Goal: Communication & Community: Answer question/provide support

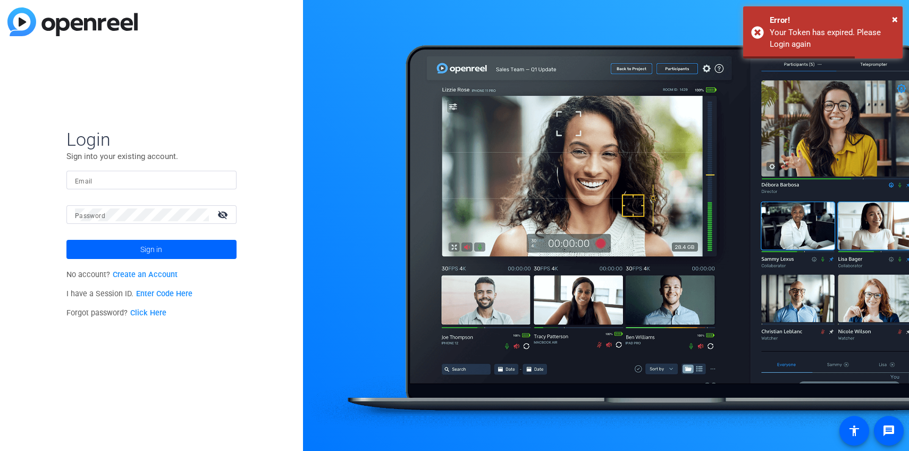
type input "[PERSON_NAME][EMAIL_ADDRESS][DOMAIN_NAME]"
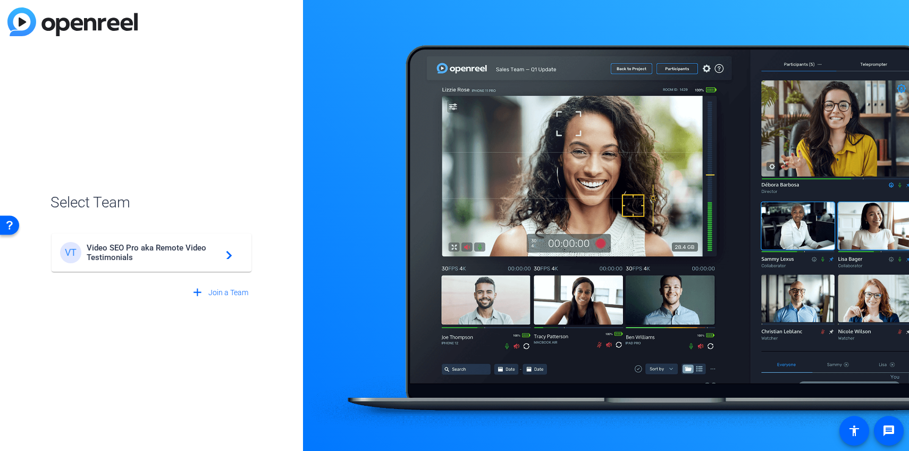
click at [187, 241] on mat-card-content "VT Video SEO Pro aka Remote Video Testimonials navigate_next" at bounding box center [152, 252] width 200 height 38
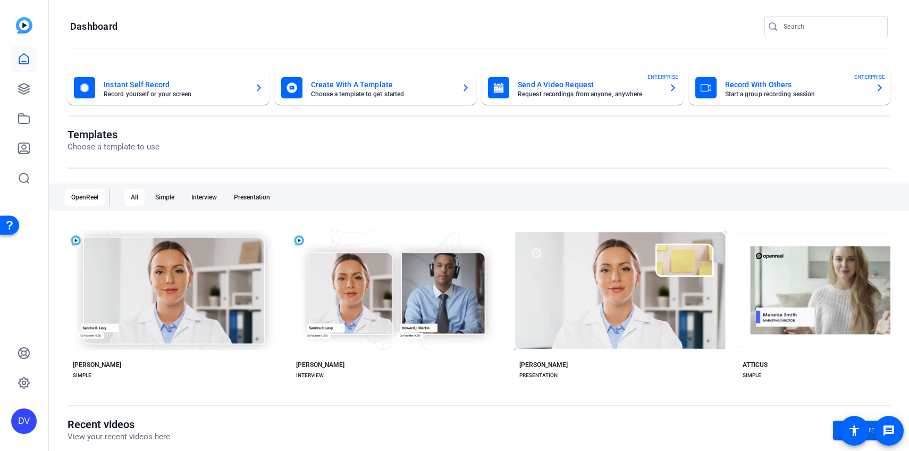
click at [839, 19] on div at bounding box center [832, 26] width 96 height 21
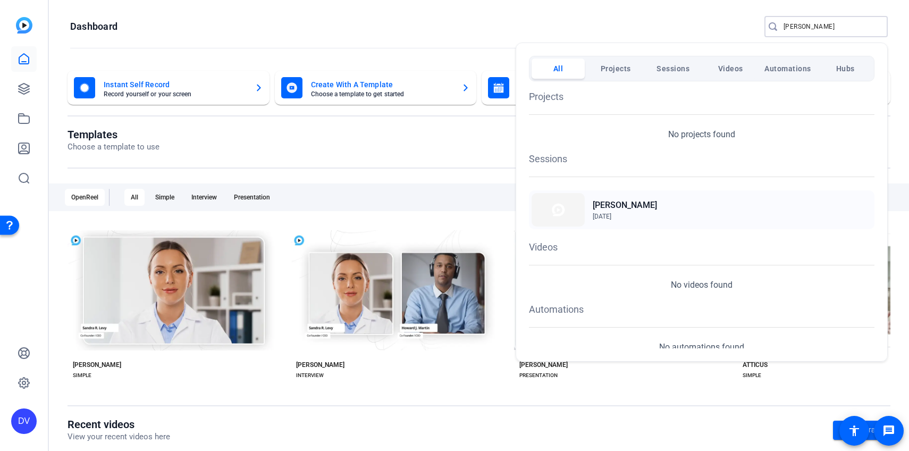
click at [760, 205] on div "Joslyn Hannam Sep 26, 2025" at bounding box center [702, 209] width 346 height 39
click at [817, 29] on div at bounding box center [454, 225] width 909 height 451
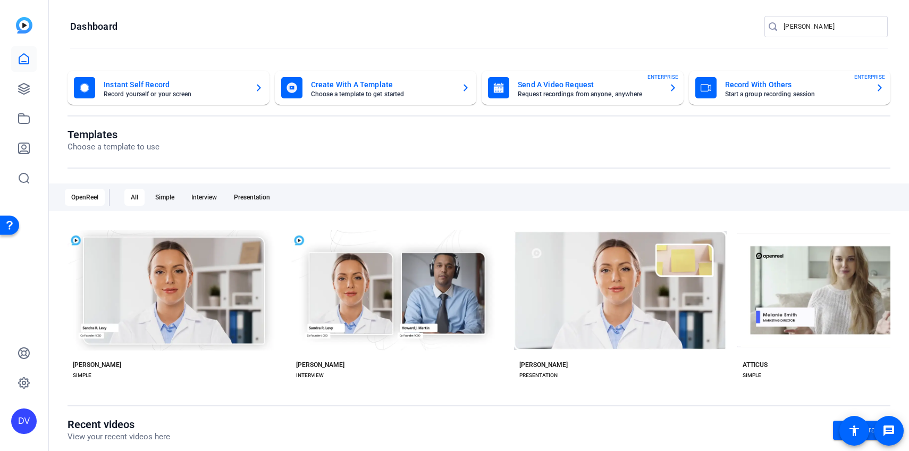
click at [817, 29] on input "joslyn" at bounding box center [832, 26] width 96 height 13
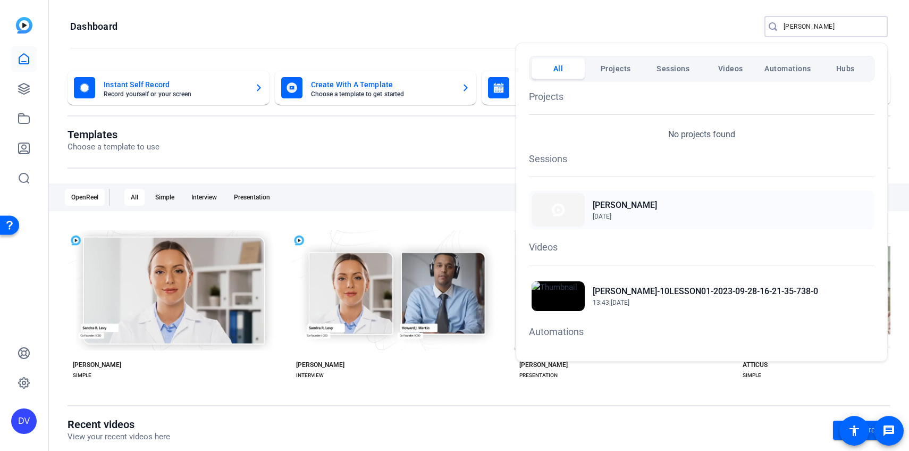
type input "roxanne"
click at [656, 208] on h2 "Roxanne Huggins" at bounding box center [625, 205] width 64 height 13
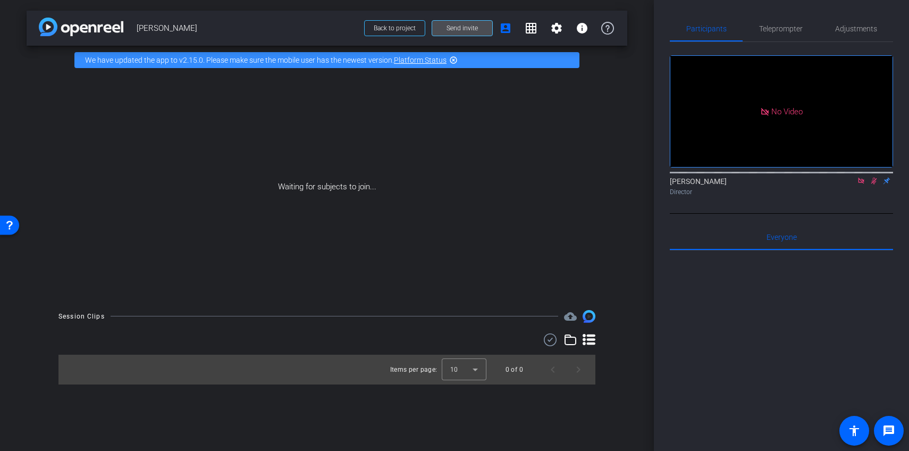
click at [475, 29] on span "Send invite" at bounding box center [462, 28] width 31 height 9
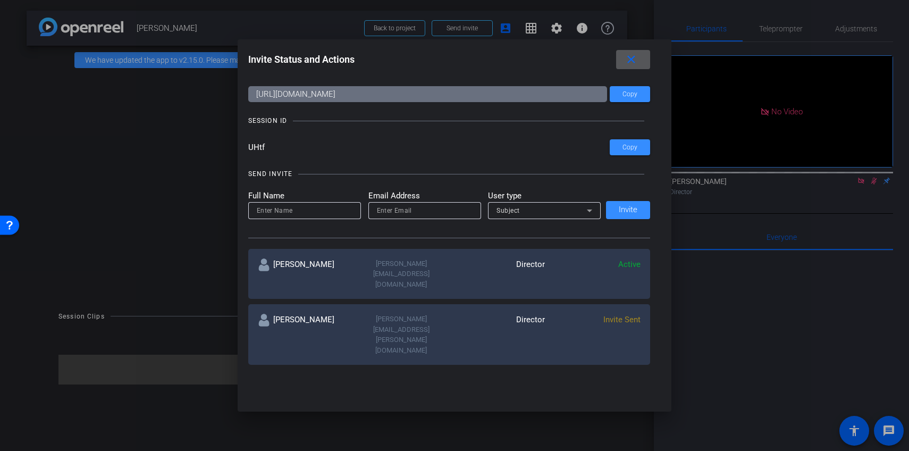
scroll to position [27, 0]
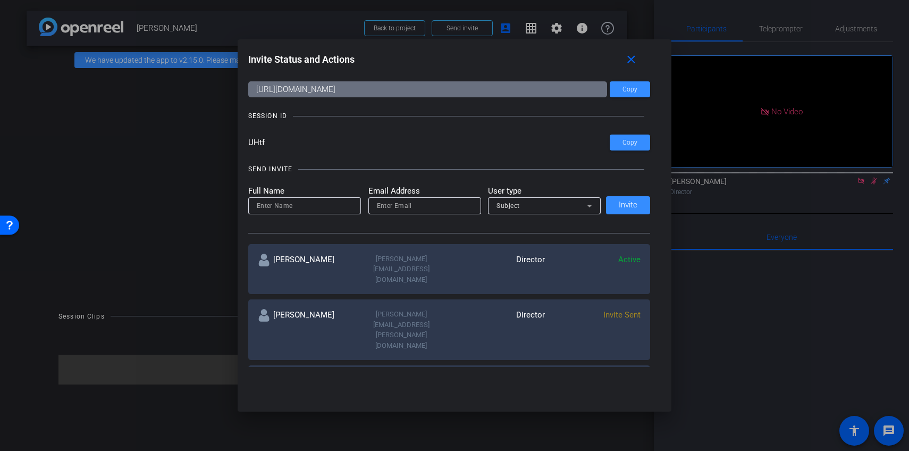
click at [632, 375] on mat-icon "more_horiz" at bounding box center [634, 381] width 13 height 13
click at [650, 363] on span "Re-Send Invite" at bounding box center [676, 364] width 80 height 13
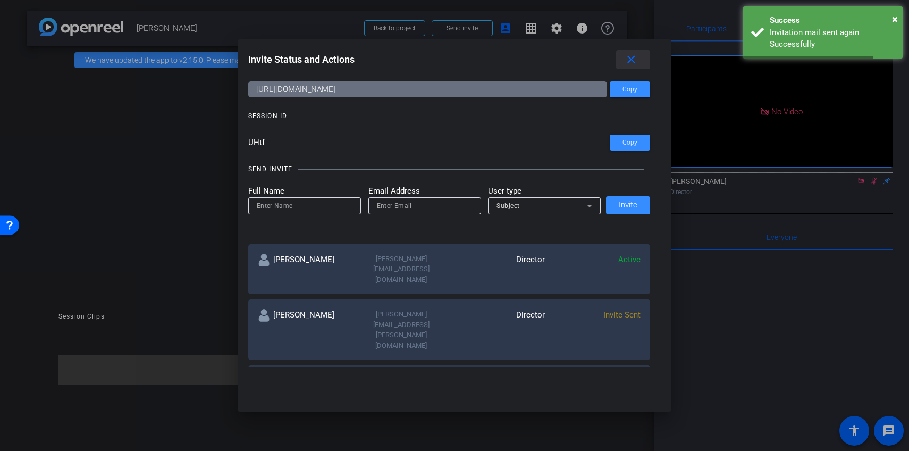
click at [638, 54] on span at bounding box center [633, 60] width 34 height 26
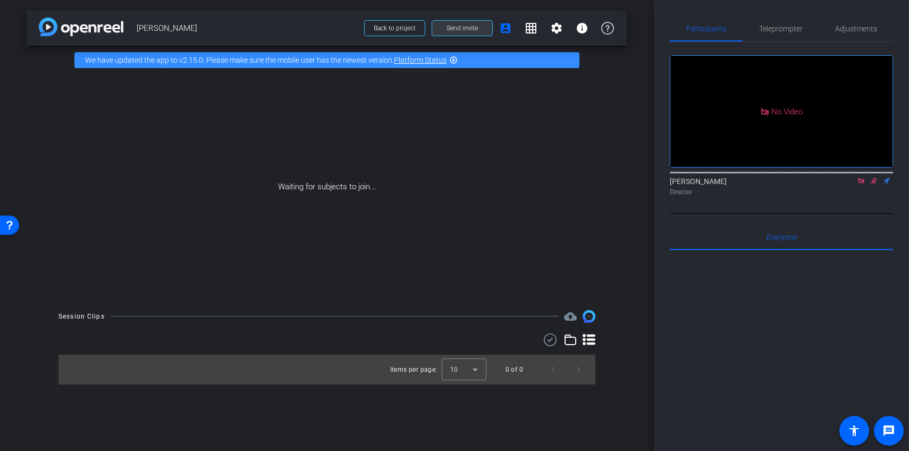
click at [452, 28] on span "Send invite" at bounding box center [462, 28] width 31 height 9
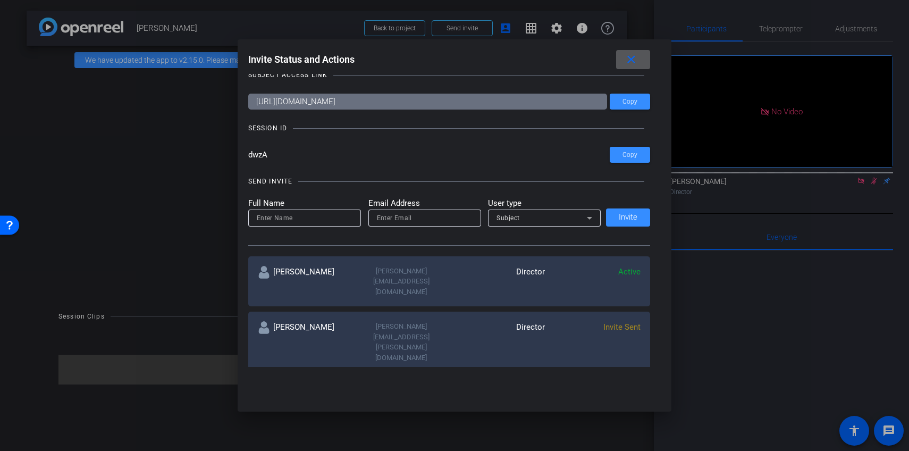
scroll to position [18, 0]
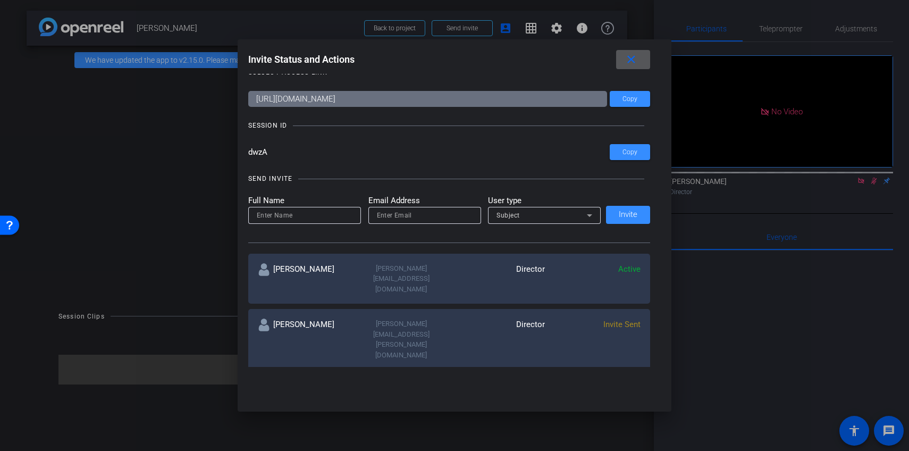
click at [637, 384] on mat-icon "more_horiz" at bounding box center [634, 390] width 13 height 13
click at [653, 372] on span "Re-Send Invite" at bounding box center [676, 373] width 80 height 13
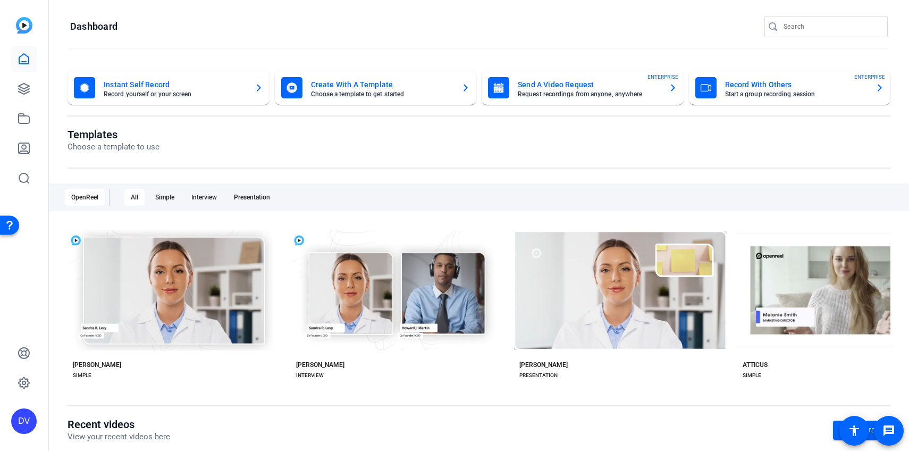
click at [788, 38] on div at bounding box center [826, 43] width 123 height 12
click at [792, 35] on div at bounding box center [832, 26] width 96 height 21
click at [792, 30] on input "Search" at bounding box center [832, 26] width 96 height 13
click at [790, 27] on input "Search" at bounding box center [832, 26] width 96 height 13
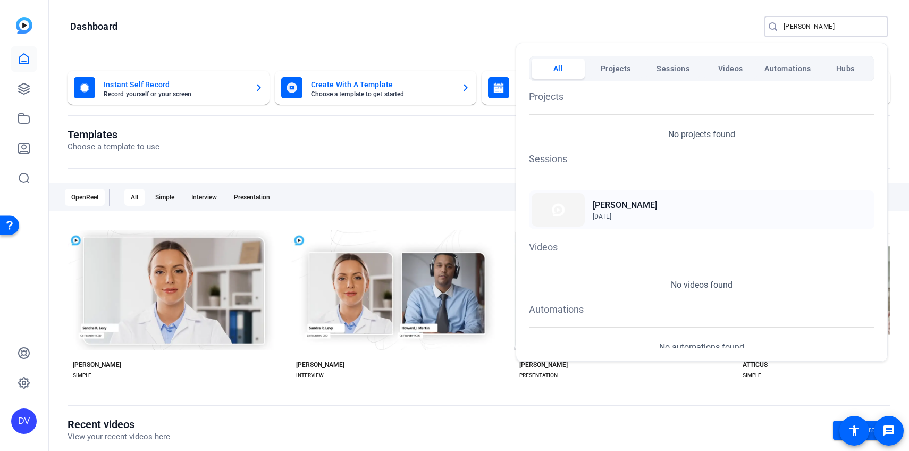
type input "joslyn"
click at [579, 216] on img at bounding box center [558, 209] width 53 height 33
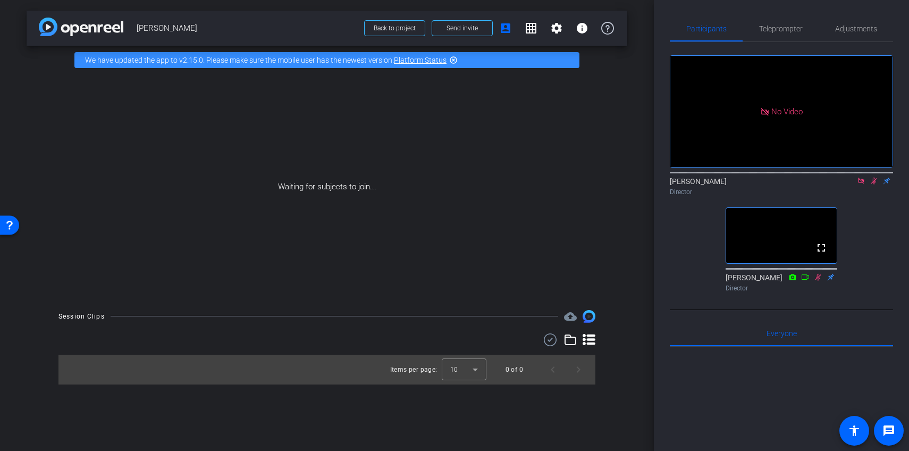
click at [875, 184] on icon at bounding box center [874, 181] width 6 height 7
click at [861, 184] on icon at bounding box center [861, 180] width 9 height 7
click at [859, 184] on icon at bounding box center [861, 181] width 4 height 7
click at [866, 197] on div "[PERSON_NAME] flip Director" at bounding box center [781, 186] width 223 height 21
click at [862, 184] on icon at bounding box center [862, 181] width 6 height 7
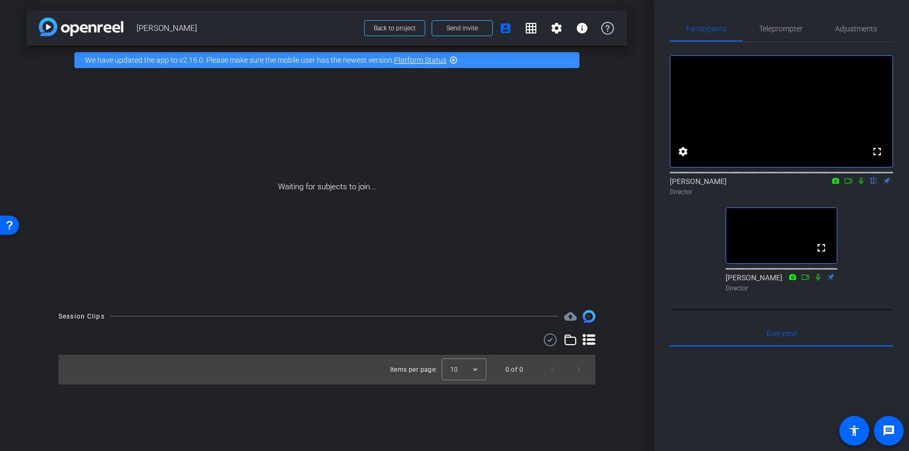
scroll to position [6, 0]
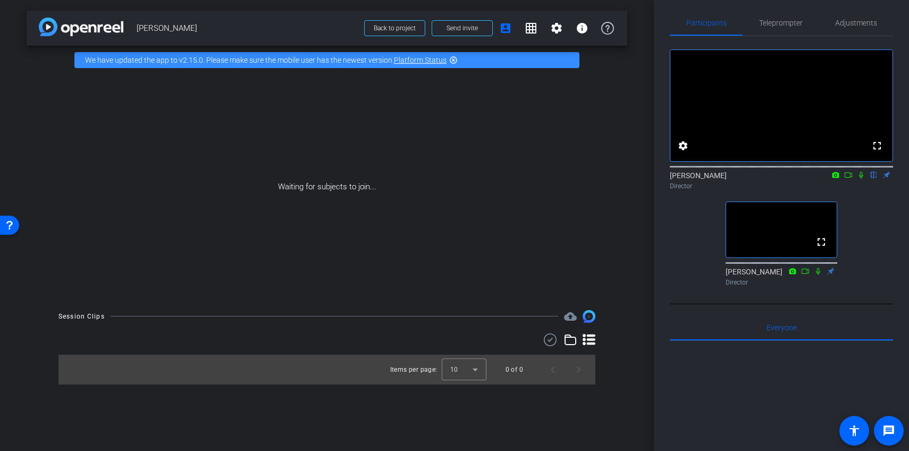
click at [850, 178] on icon at bounding box center [848, 174] width 7 height 5
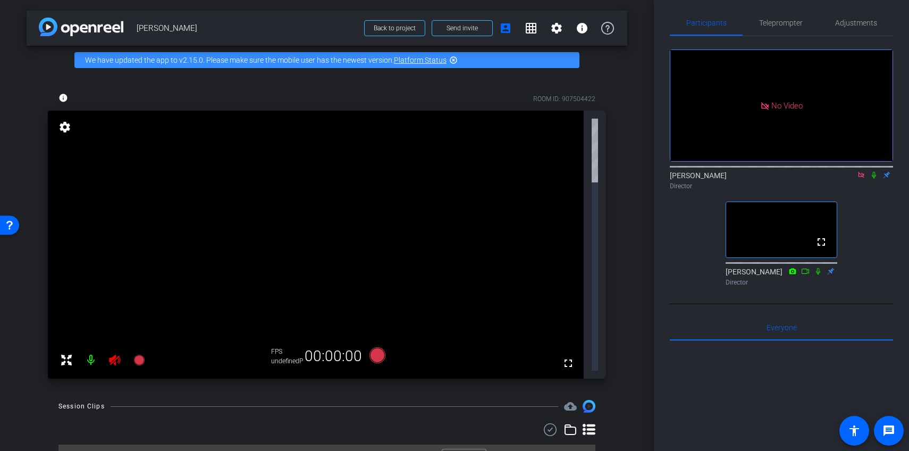
click at [871, 179] on icon at bounding box center [874, 174] width 9 height 7
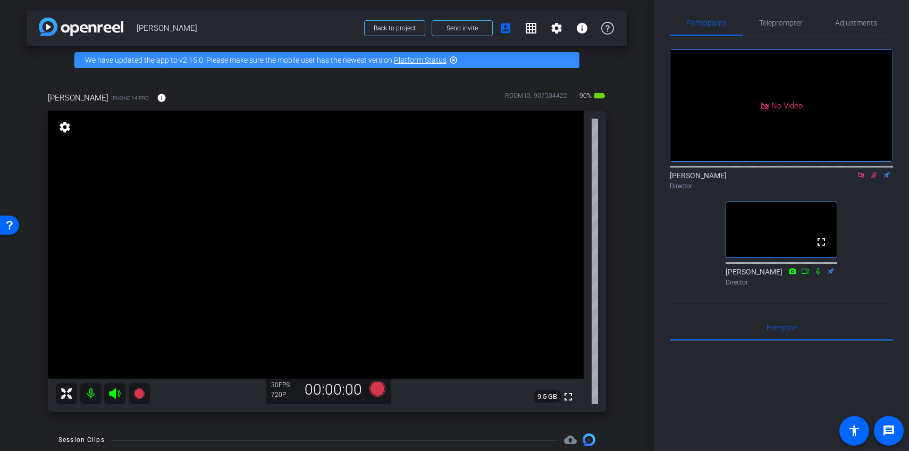
click at [855, 180] on mat-icon at bounding box center [861, 175] width 13 height 10
click at [843, 180] on mat-icon at bounding box center [848, 175] width 13 height 10
click at [870, 179] on icon at bounding box center [874, 174] width 9 height 7
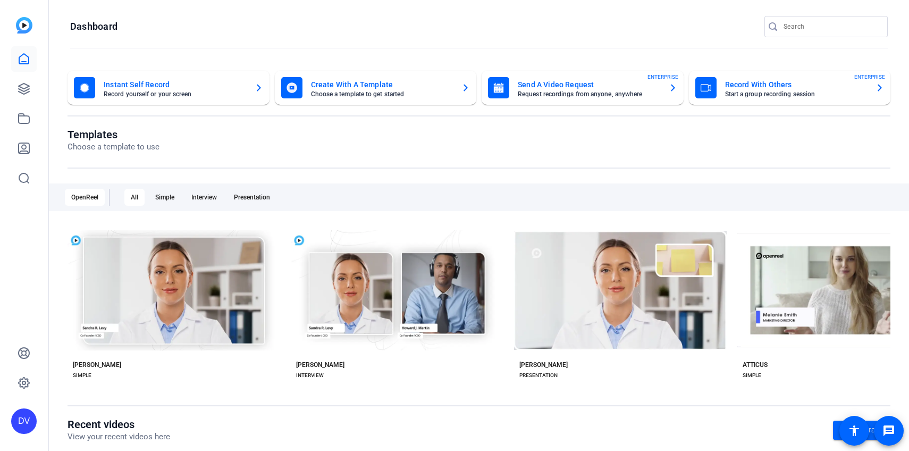
click at [806, 34] on div at bounding box center [832, 26] width 96 height 21
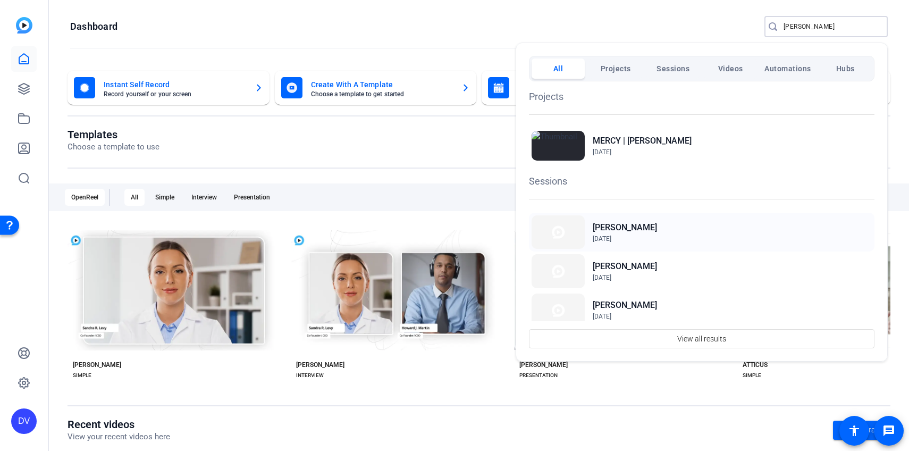
type input "[PERSON_NAME]"
click at [673, 228] on div "Joslyn Hannam Sep 26, 2025" at bounding box center [702, 232] width 346 height 39
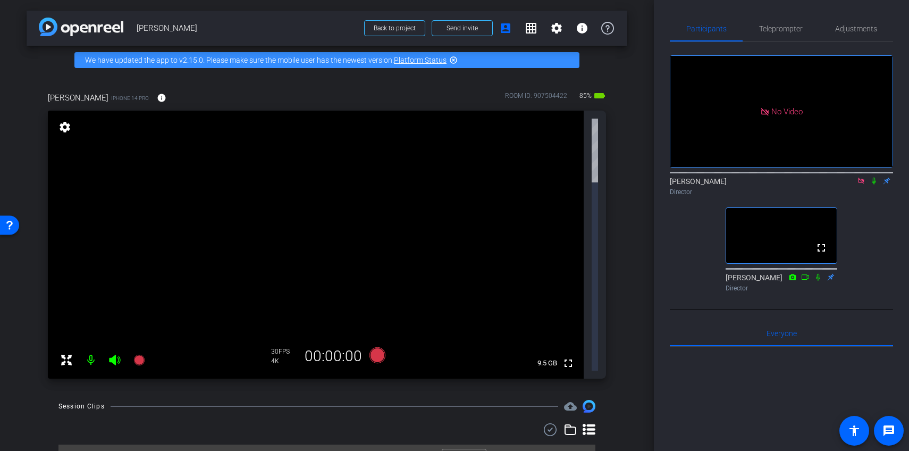
click at [875, 184] on icon at bounding box center [874, 181] width 4 height 7
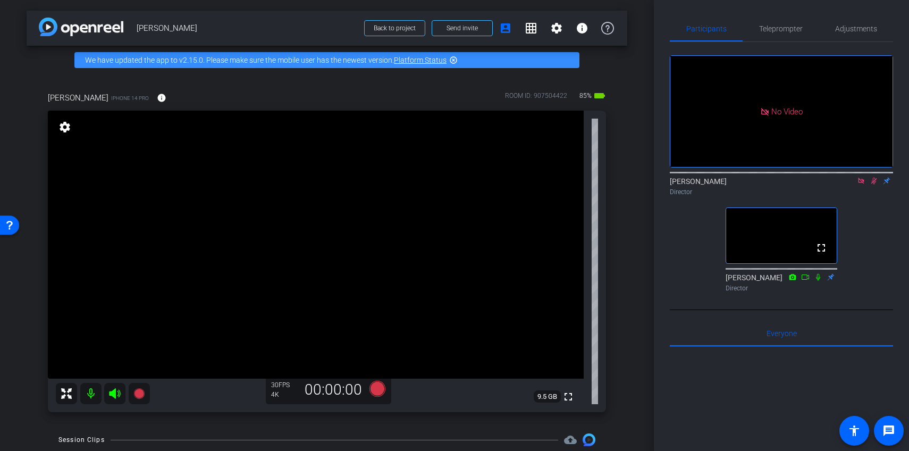
click at [875, 184] on icon at bounding box center [874, 181] width 6 height 7
click at [871, 184] on icon at bounding box center [874, 180] width 9 height 7
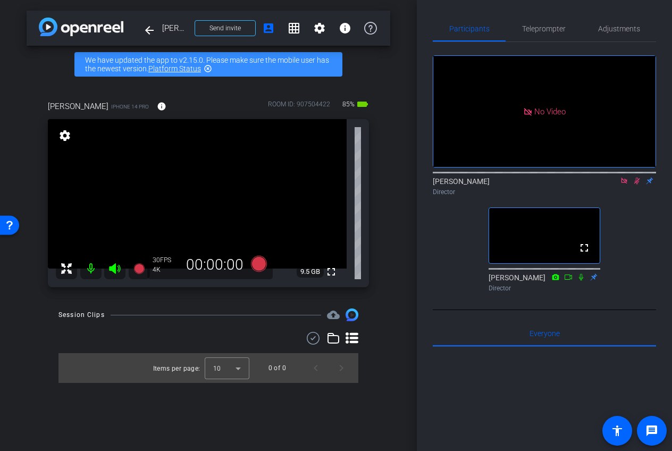
click at [625, 183] on icon at bounding box center [624, 181] width 6 height 6
click at [625, 184] on icon at bounding box center [625, 181] width 6 height 7
click at [625, 184] on icon at bounding box center [624, 181] width 4 height 7
click at [610, 184] on icon at bounding box center [611, 180] width 9 height 7
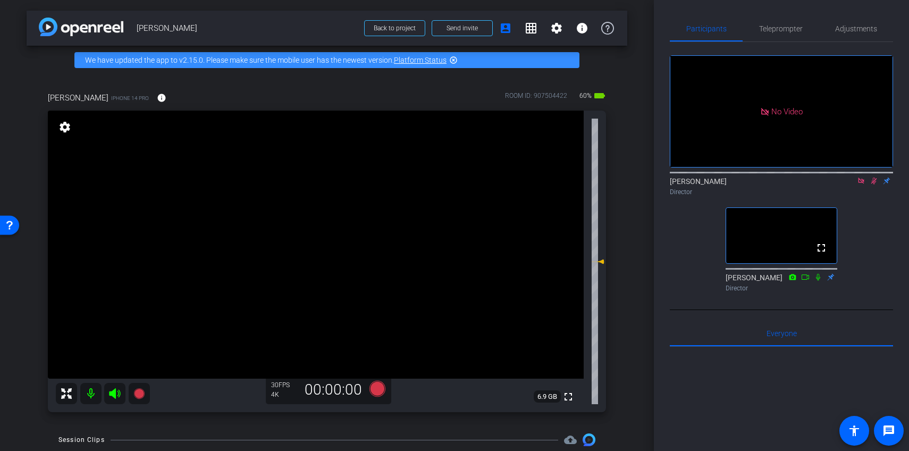
click at [862, 184] on icon at bounding box center [861, 180] width 9 height 7
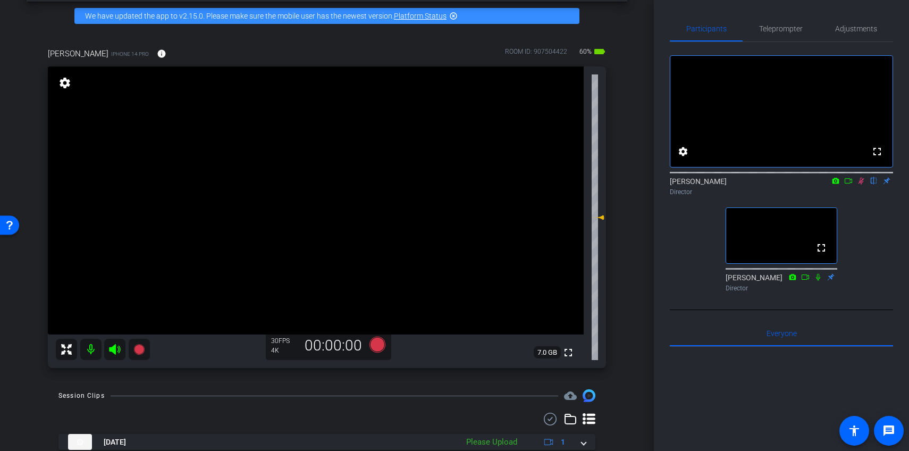
scroll to position [44, 0]
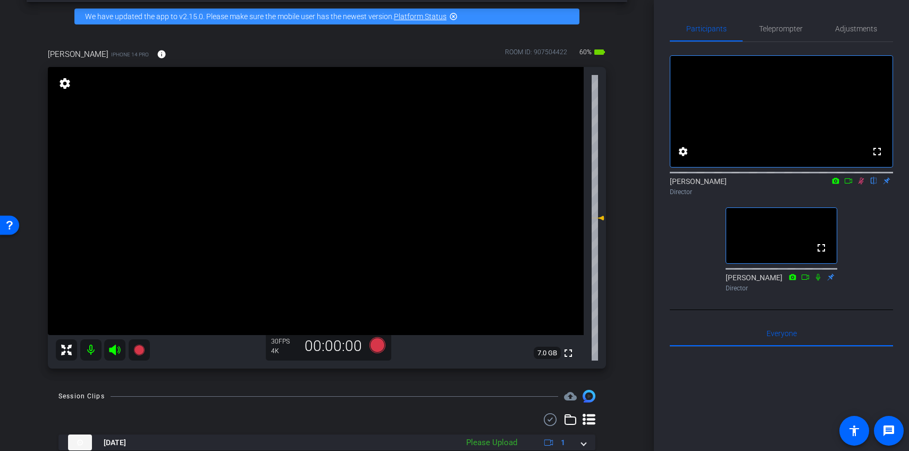
click at [850, 184] on icon at bounding box center [848, 180] width 9 height 7
click at [861, 197] on div "[PERSON_NAME] Director" at bounding box center [781, 186] width 223 height 21
click at [861, 186] on mat-icon at bounding box center [861, 181] width 13 height 10
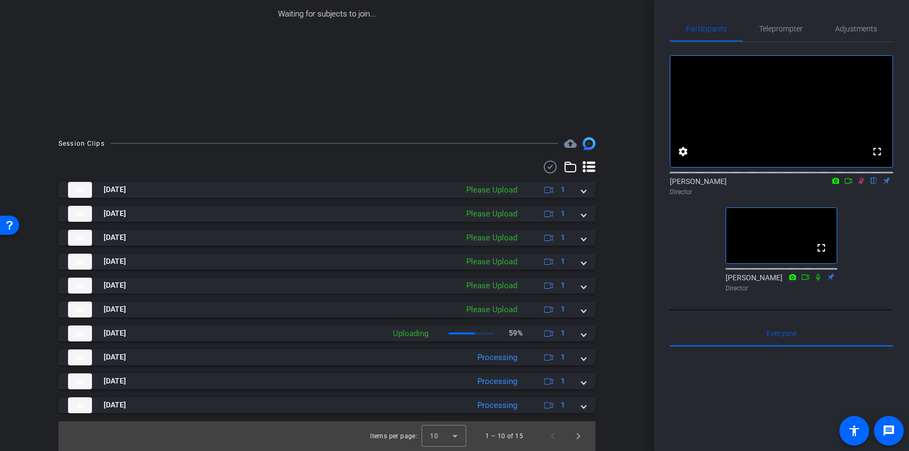
scroll to position [173, 0]
